Goal: Information Seeking & Learning: Learn about a topic

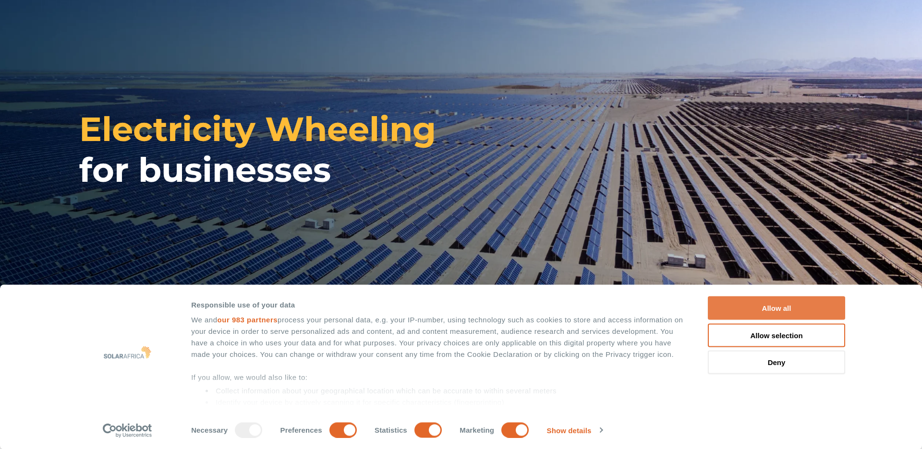
click at [772, 309] on button "Allow all" at bounding box center [775, 309] width 137 height 24
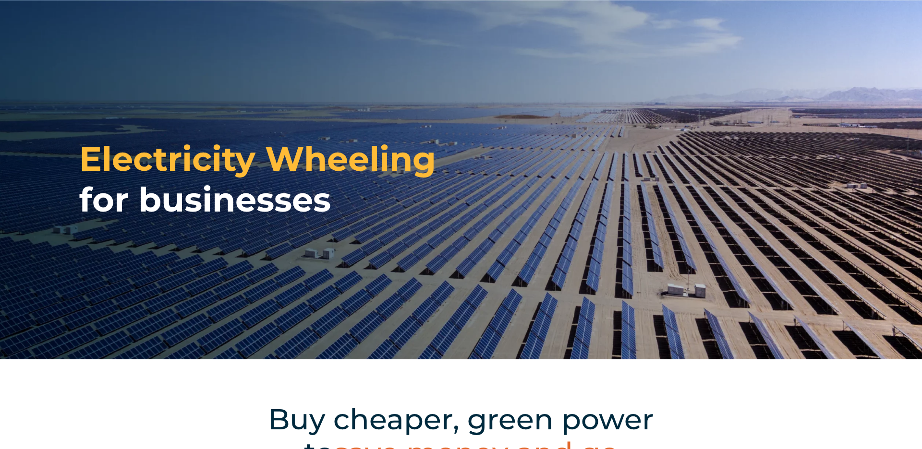
click at [448, 72] on div "Electricity Wheeling for businesses" at bounding box center [461, 179] width 922 height 359
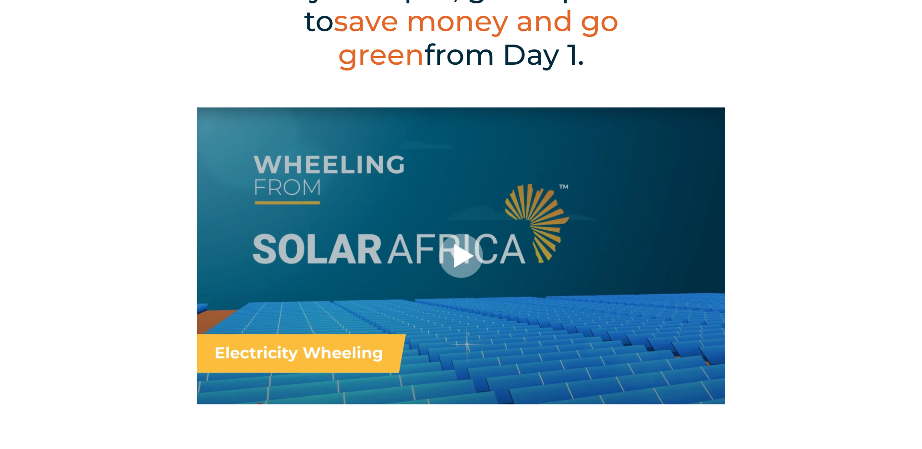
scroll to position [440, 0]
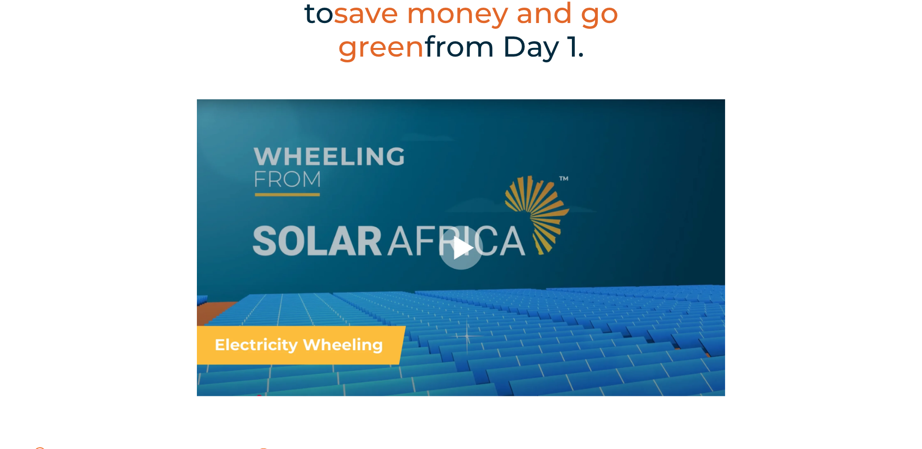
click at [464, 220] on div at bounding box center [461, 247] width 528 height 297
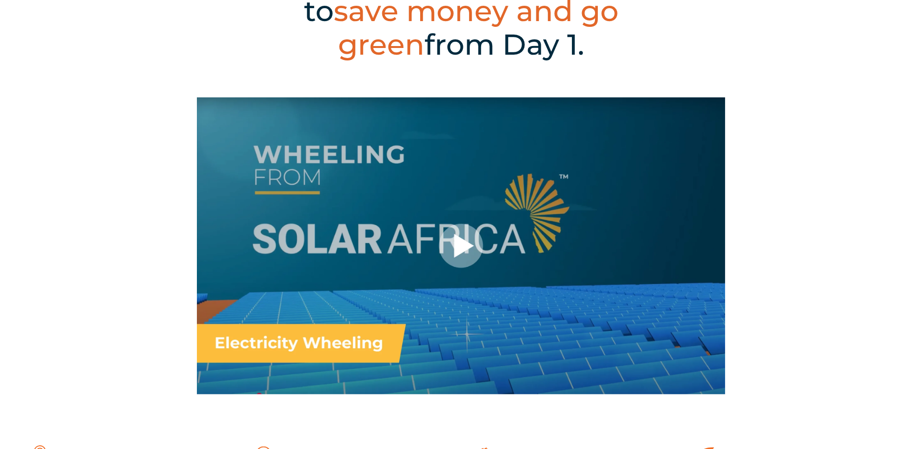
click at [467, 248] on div at bounding box center [461, 245] width 528 height 297
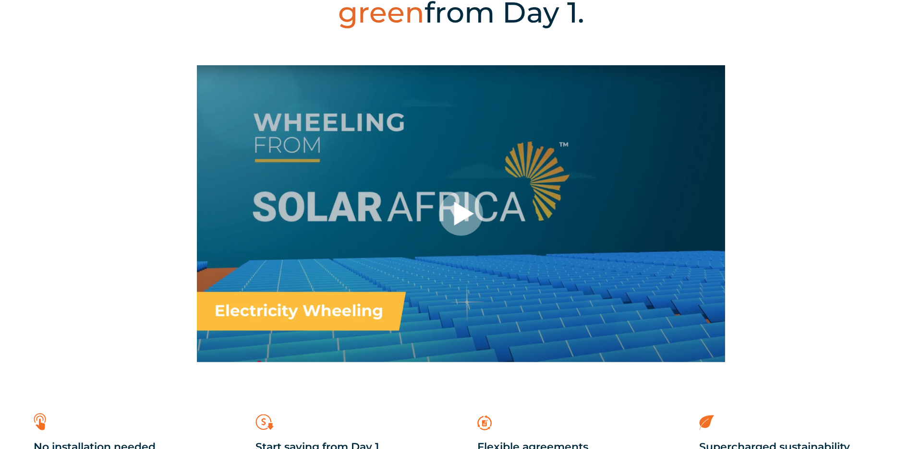
scroll to position [476, 0]
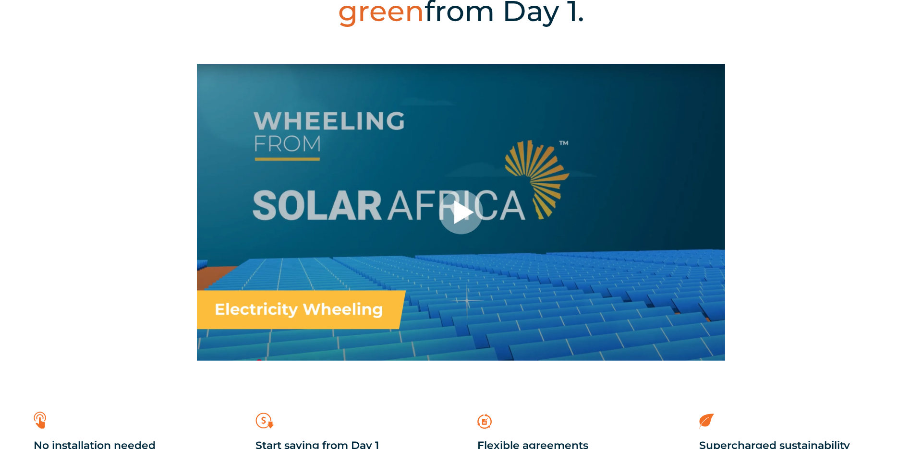
click at [461, 225] on div at bounding box center [461, 212] width 528 height 297
click at [466, 202] on div at bounding box center [461, 212] width 528 height 297
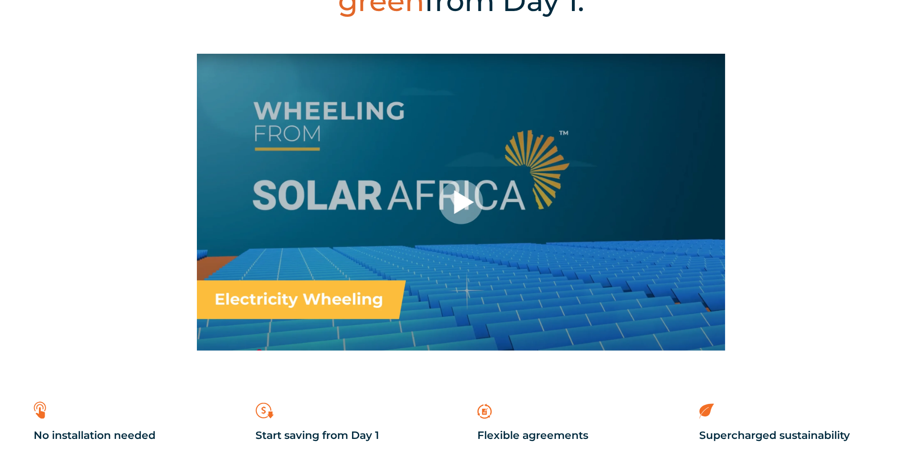
scroll to position [487, 0]
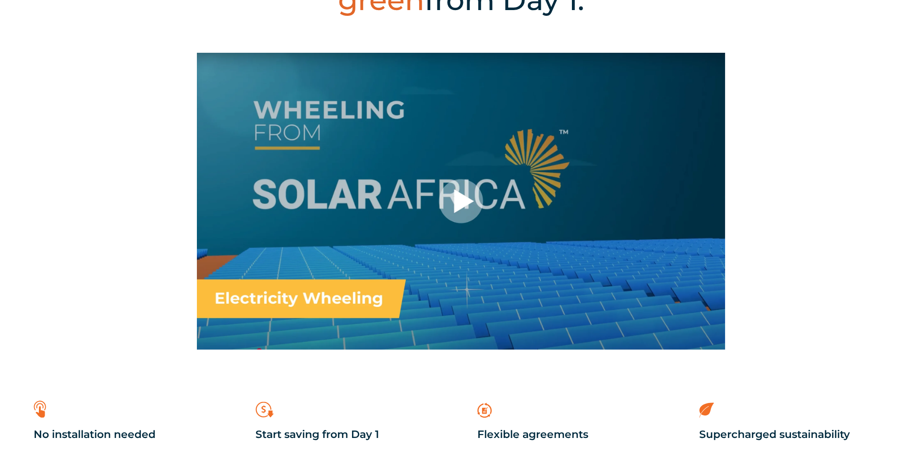
click at [470, 212] on div at bounding box center [461, 201] width 528 height 297
click at [389, 279] on div at bounding box center [461, 201] width 528 height 297
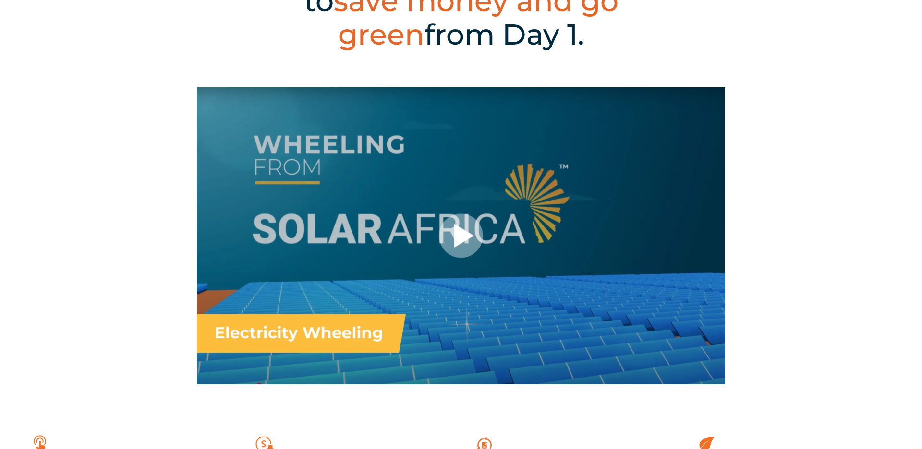
scroll to position [458, 0]
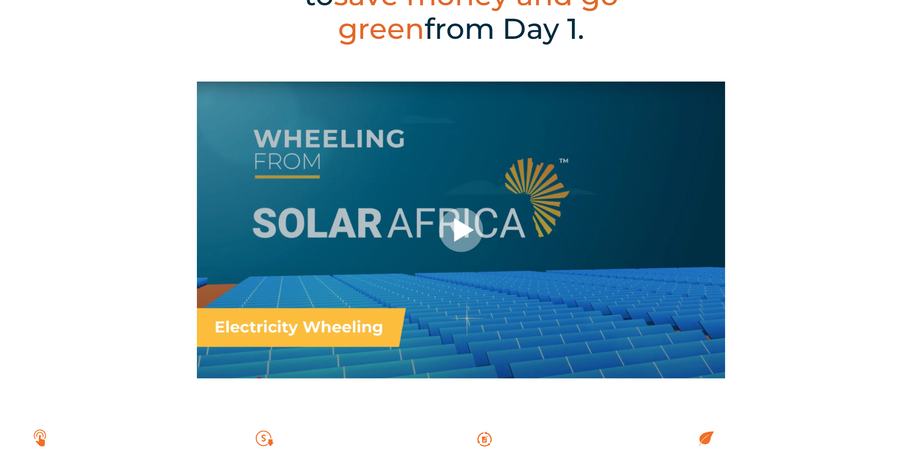
click at [476, 227] on div at bounding box center [461, 230] width 528 height 297
click at [473, 229] on div at bounding box center [461, 230] width 528 height 297
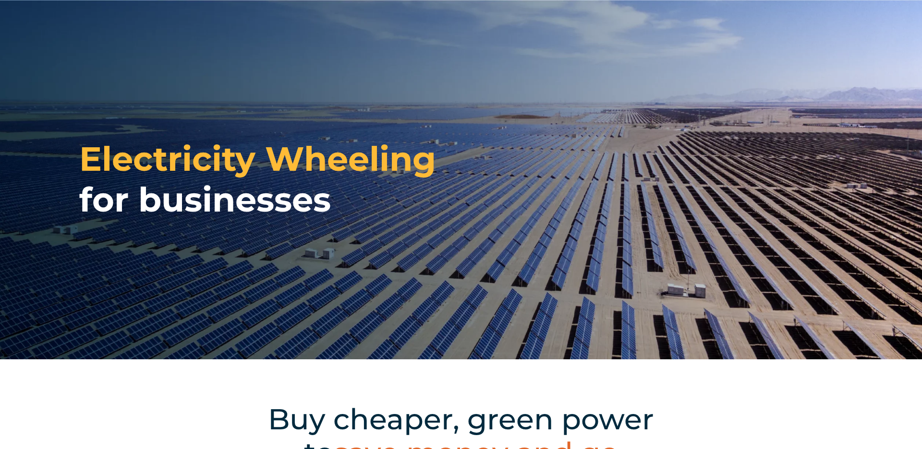
scroll to position [0, 0]
click at [445, 17] on div "Electricity Wheeling for businesses" at bounding box center [461, 179] width 922 height 359
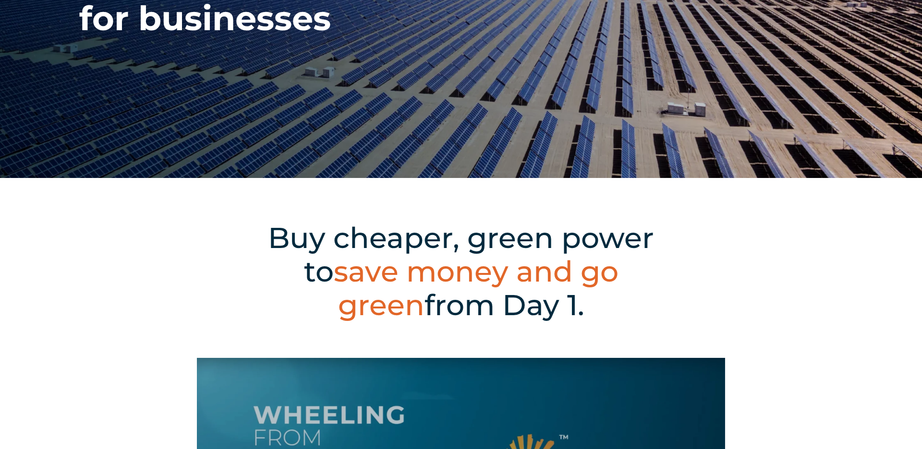
scroll to position [186, 0]
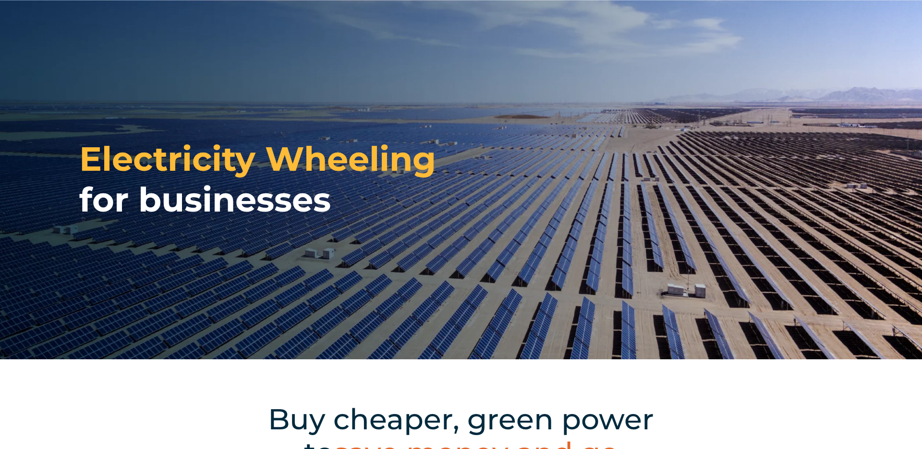
scroll to position [0, 0]
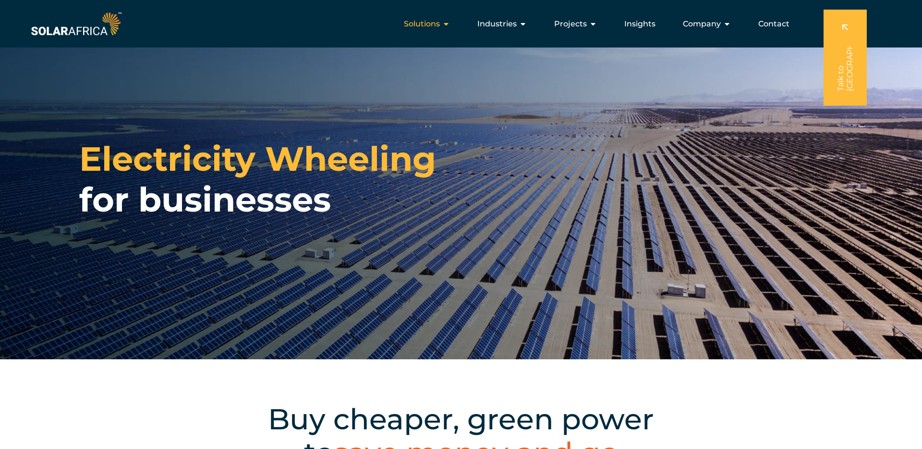
click at [450, 25] on icon "Menu" at bounding box center [446, 24] width 8 height 8
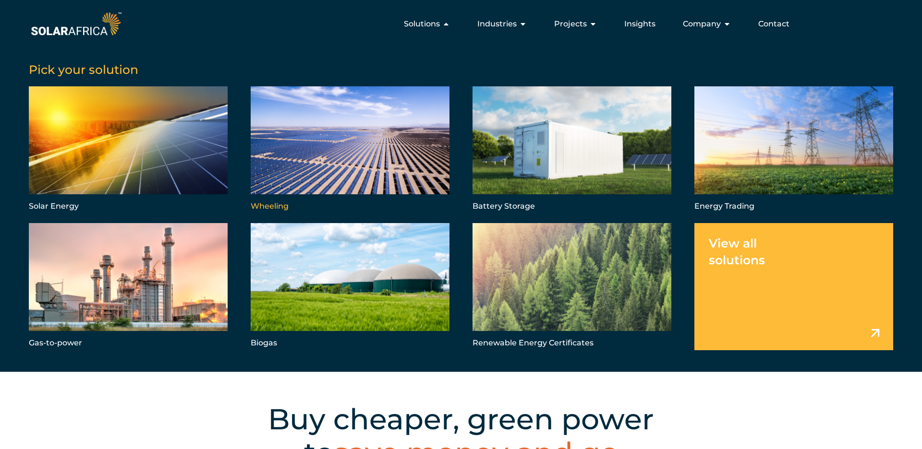
click at [393, 134] on link "Menu" at bounding box center [350, 149] width 199 height 127
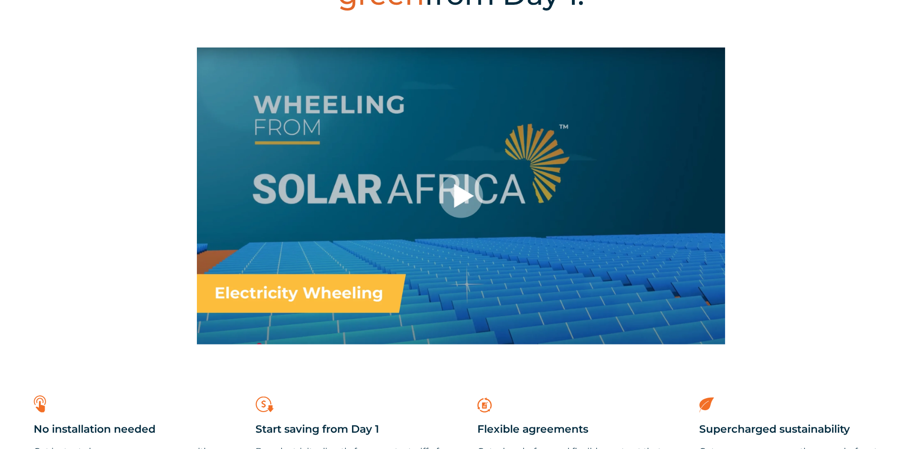
scroll to position [500, 0]
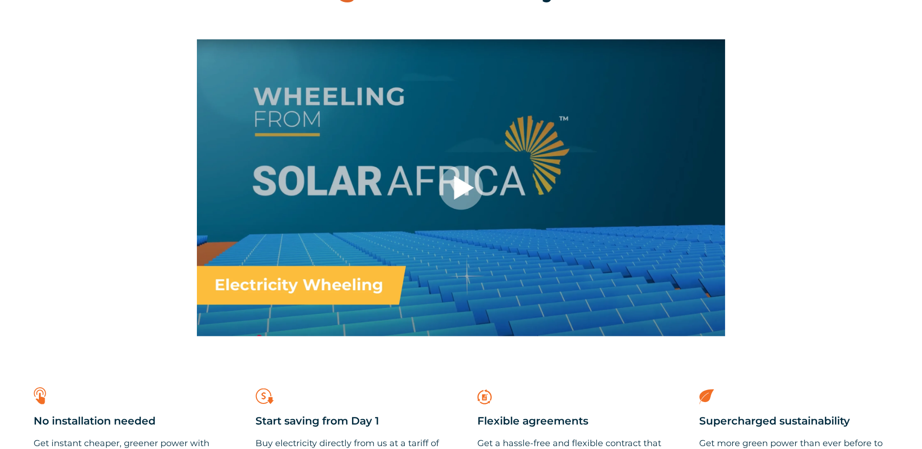
click at [456, 186] on div at bounding box center [461, 187] width 528 height 297
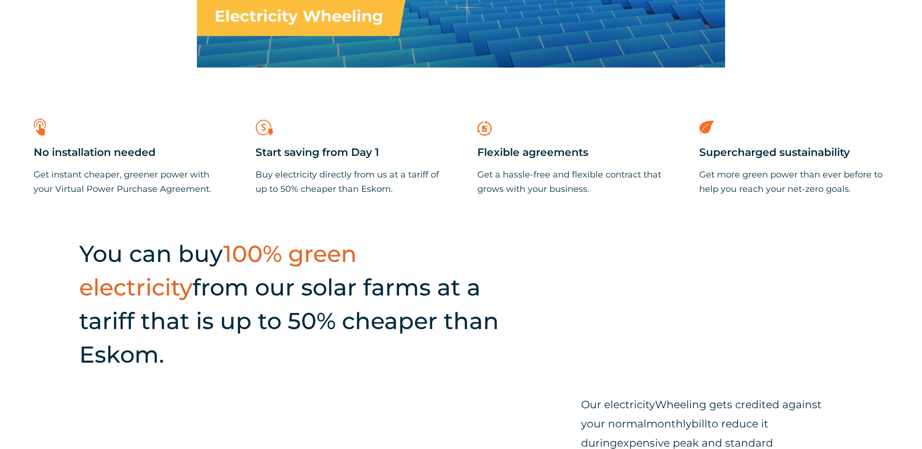
scroll to position [775, 0]
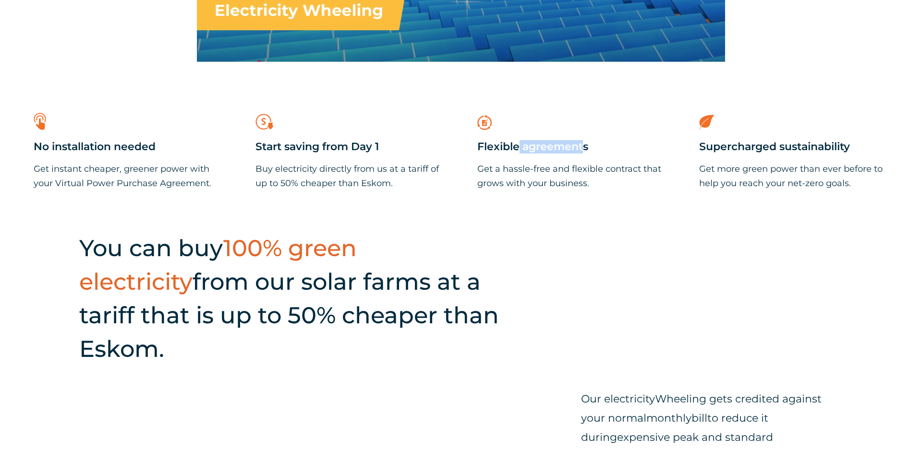
drag, startPoint x: 477, startPoint y: 120, endPoint x: 537, endPoint y: 151, distance: 67.6
click at [537, 151] on div ".cls-1{fill:#f26f26;} Flexible agreements Get a hassle-free and flexible contra…" at bounding box center [571, 150] width 189 height 81
click at [579, 178] on p "Get a hassle-free and flexible contract that grows with your business." at bounding box center [571, 176] width 189 height 29
drag, startPoint x: 593, startPoint y: 182, endPoint x: 477, endPoint y: 144, distance: 122.5
click at [477, 144] on div ".cls-1{fill:#f26f26;} Flexible agreements Get a hassle-free and flexible contra…" at bounding box center [571, 150] width 199 height 90
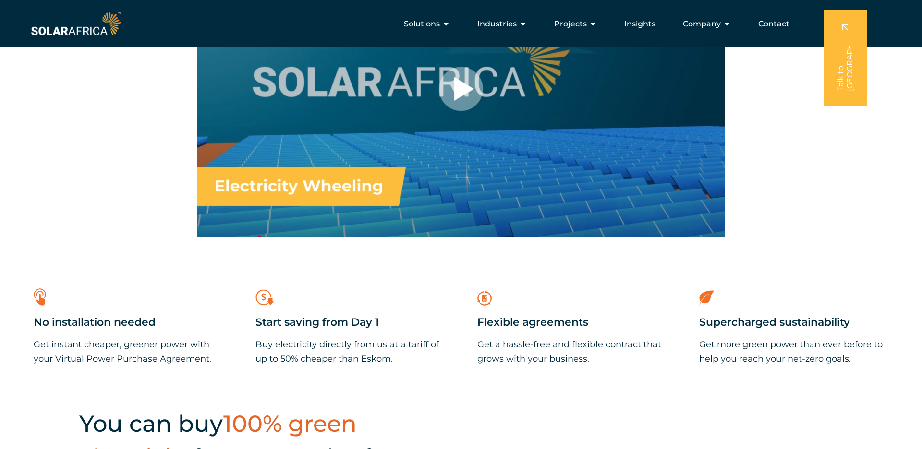
scroll to position [597, 0]
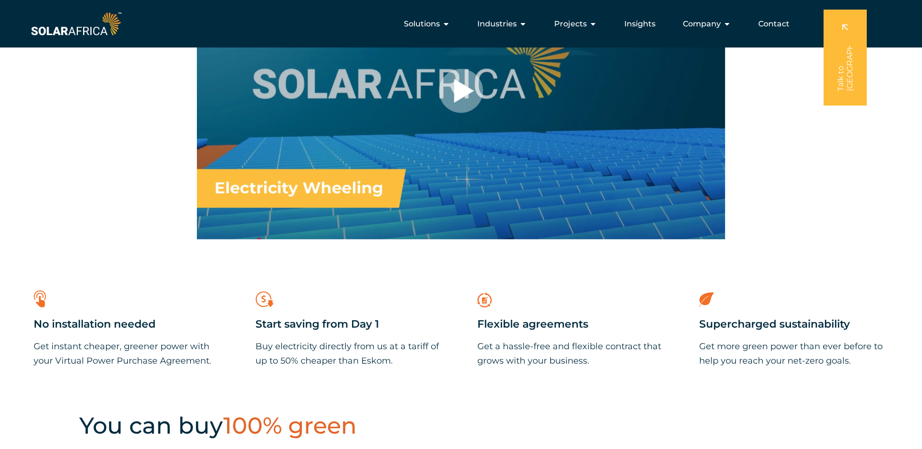
click at [489, 78] on div at bounding box center [461, 90] width 528 height 297
click at [440, 23] on span "Solutions" at bounding box center [422, 24] width 36 height 12
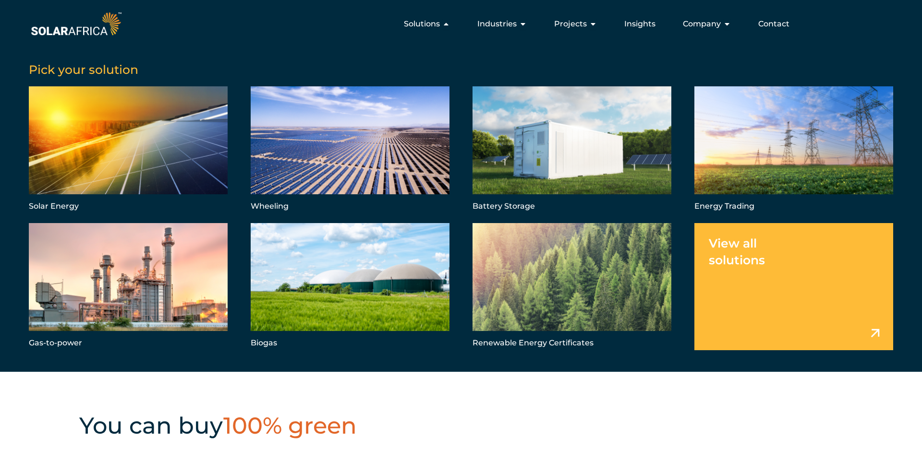
click at [715, 238] on link "Menu" at bounding box center [793, 286] width 199 height 127
